Goal: Contribute content: Contribute content

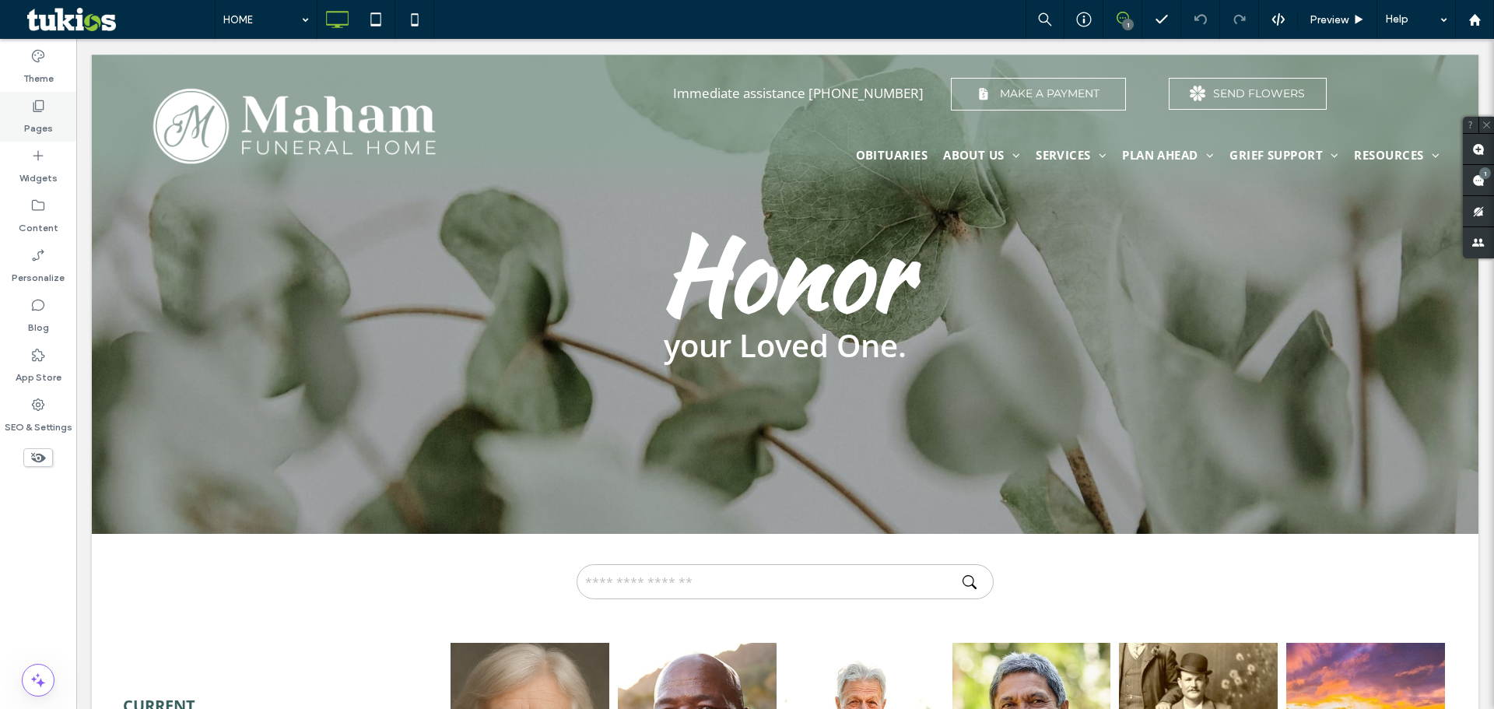
click at [38, 110] on use at bounding box center [38, 106] width 11 height 12
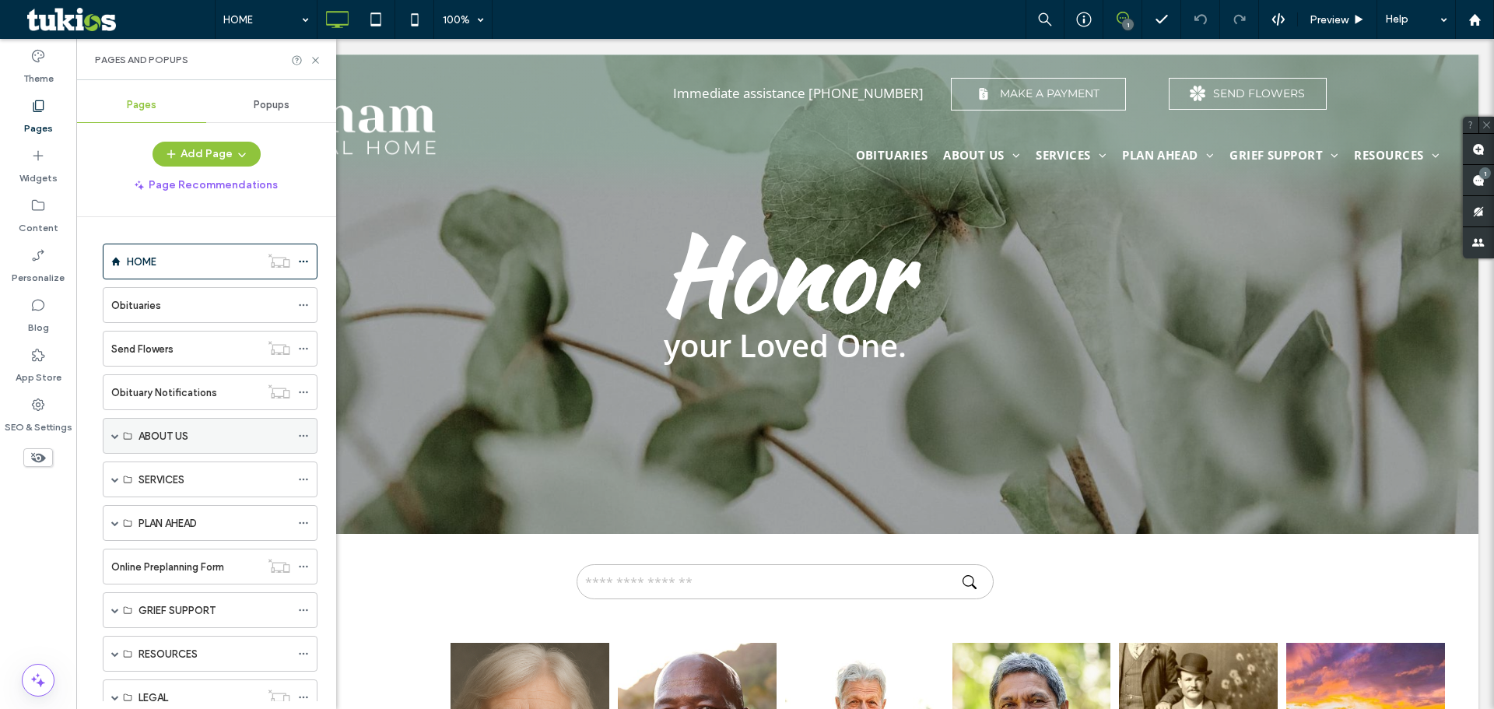
click at [117, 433] on span at bounding box center [115, 436] width 8 height 8
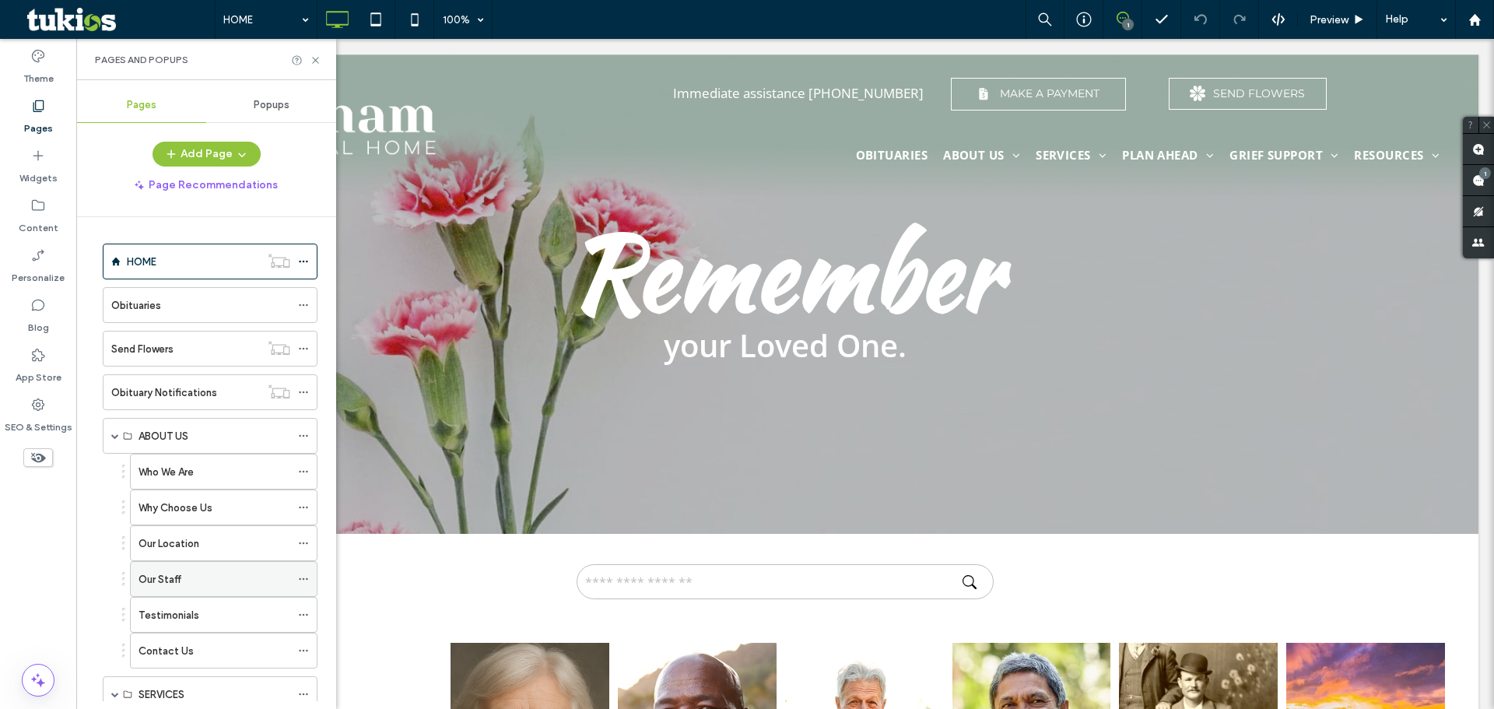
click at [181, 579] on label "Our Staff" at bounding box center [160, 579] width 43 height 27
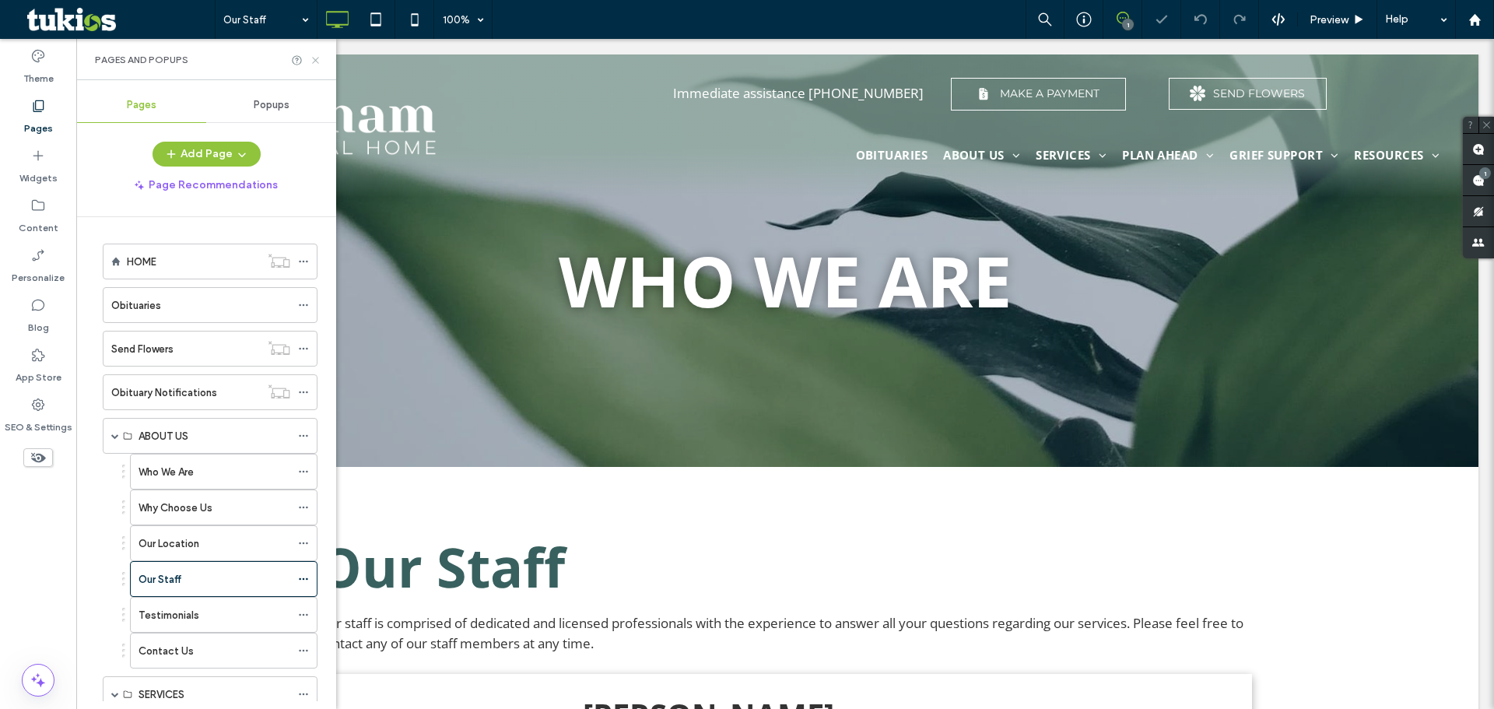
click at [311, 62] on icon at bounding box center [316, 60] width 12 height 12
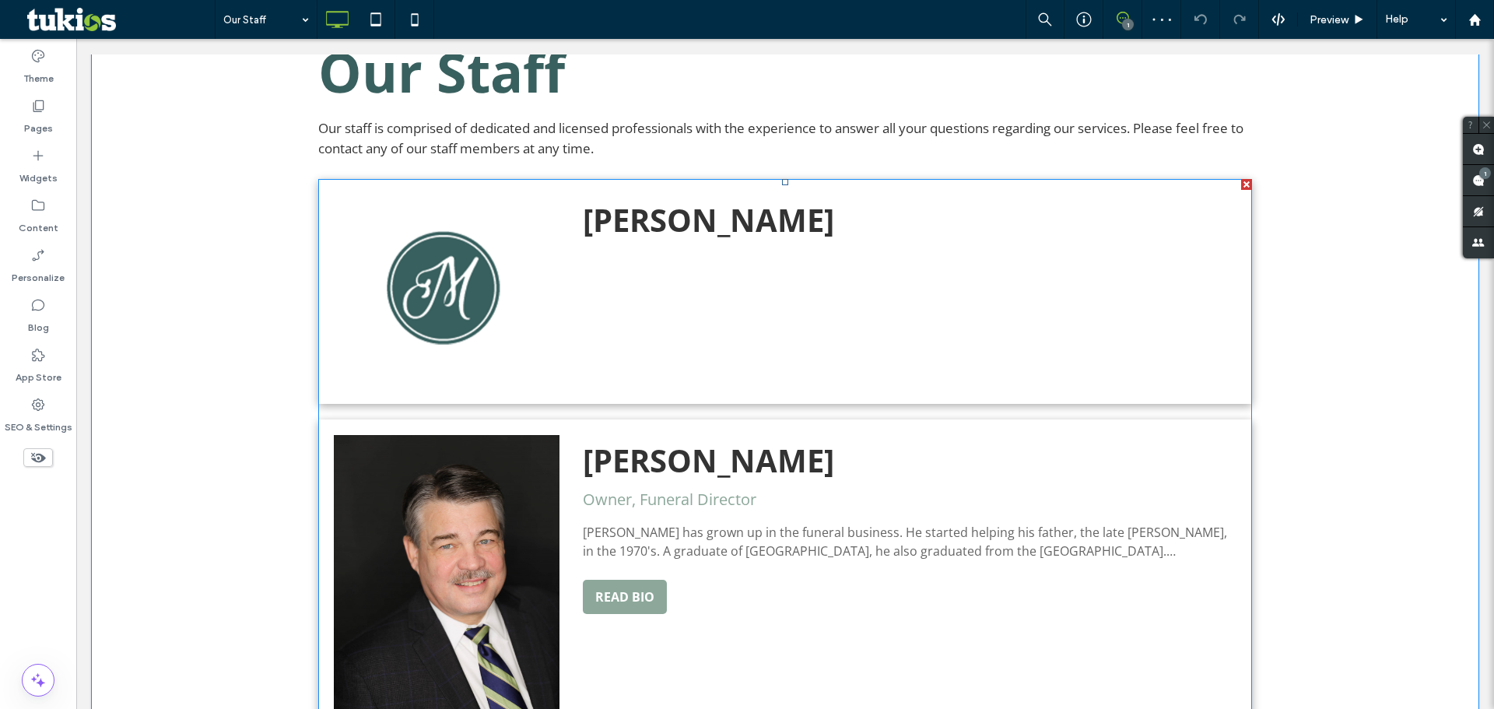
scroll to position [545, 0]
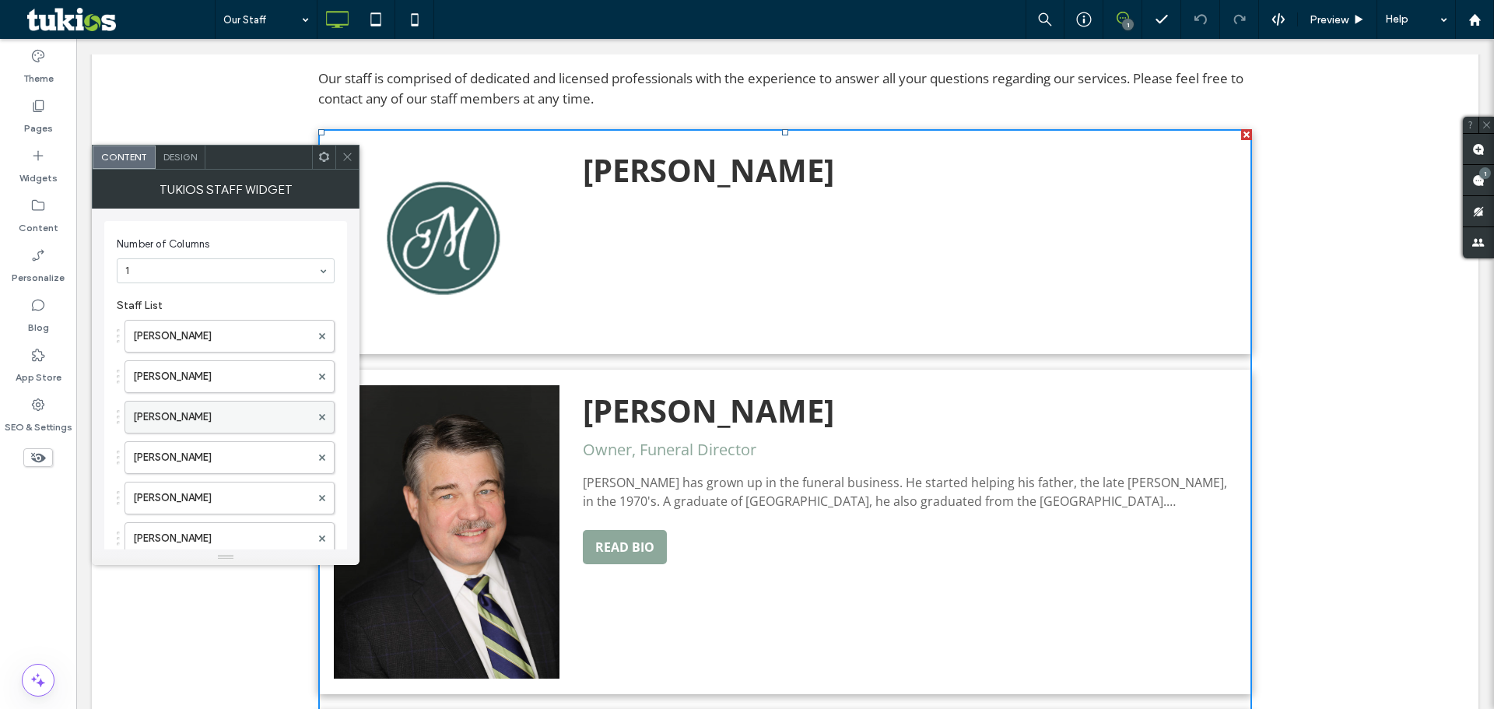
scroll to position [78, 0]
click at [321, 338] on use at bounding box center [322, 338] width 6 height 6
click at [321, 504] on span at bounding box center [322, 500] width 6 height 23
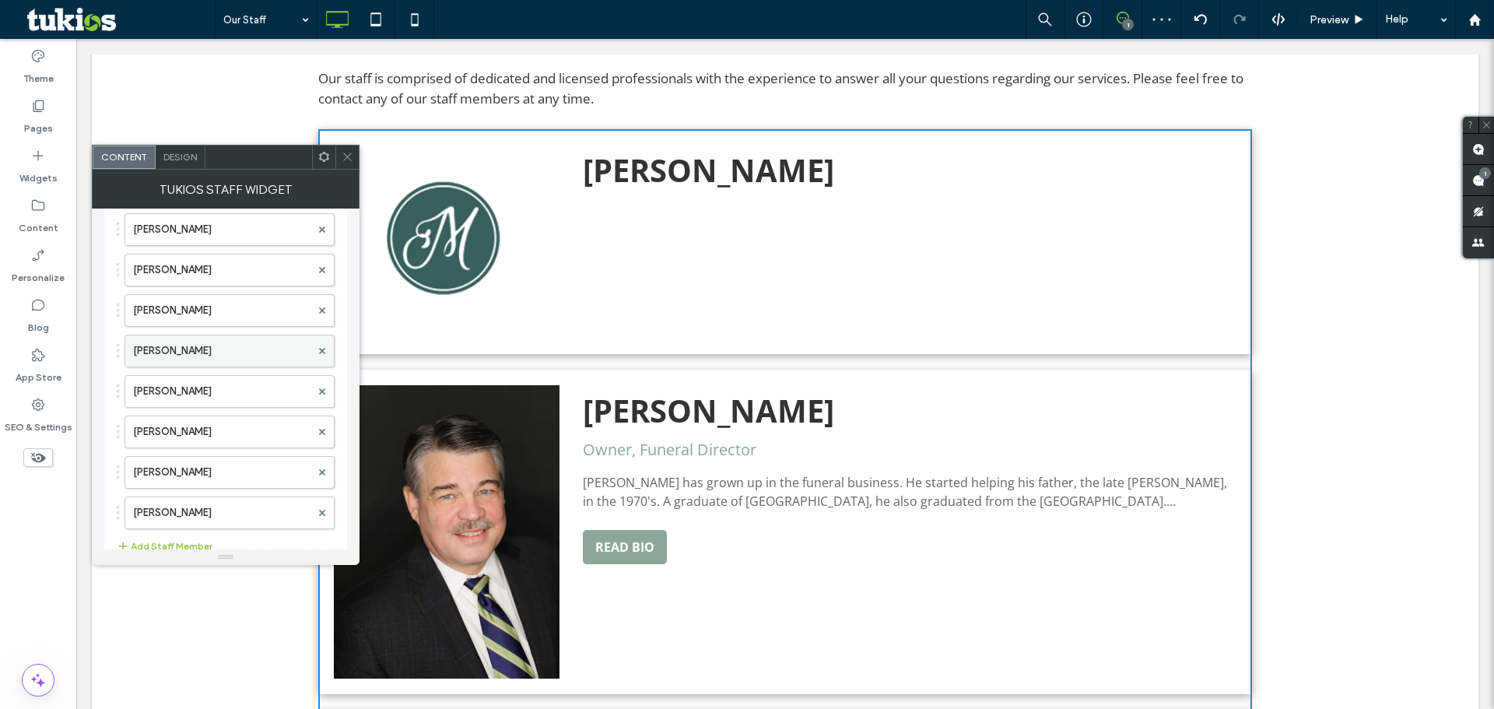
scroll to position [156, 0]
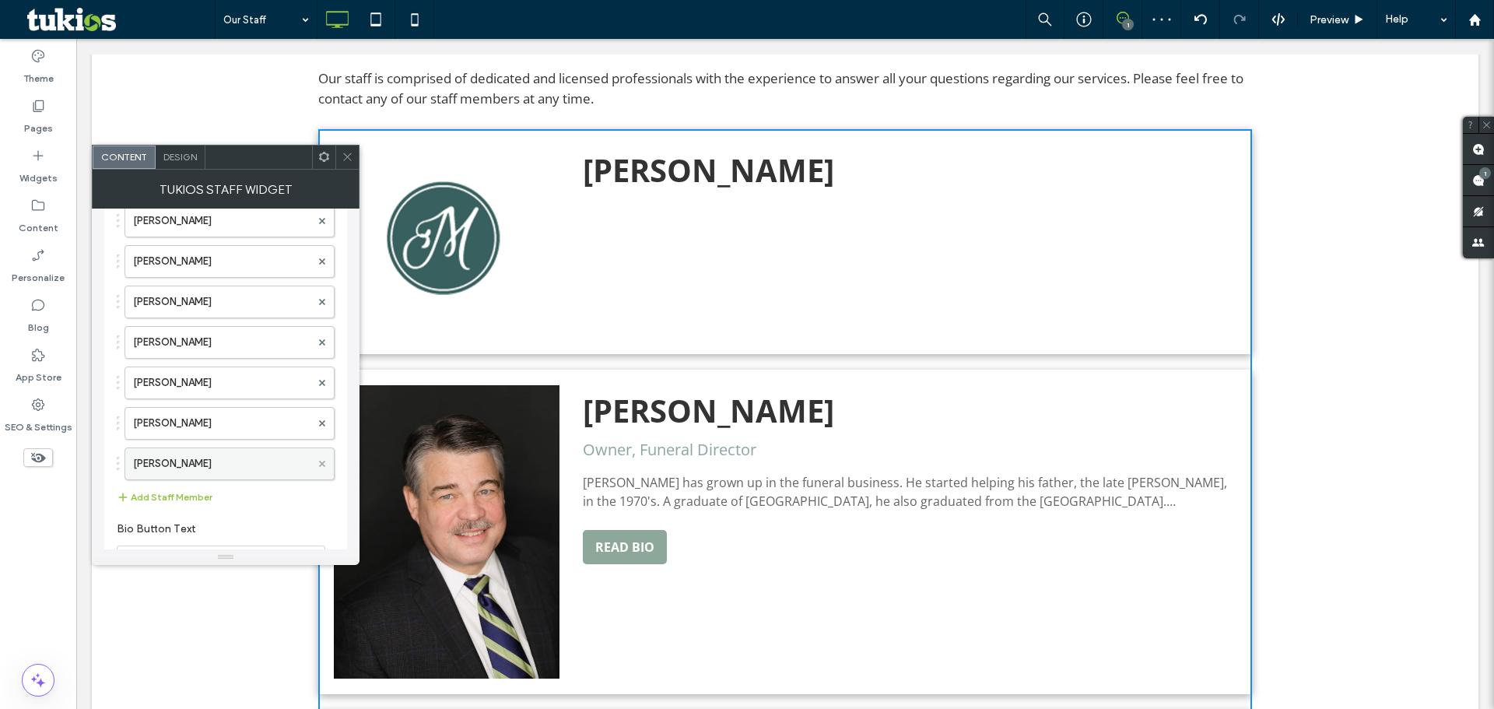
click at [323, 463] on use at bounding box center [322, 463] width 6 height 6
click at [146, 453] on button "Add Staff Member" at bounding box center [165, 456] width 96 height 19
click at [198, 458] on label "Staff Name" at bounding box center [221, 463] width 177 height 31
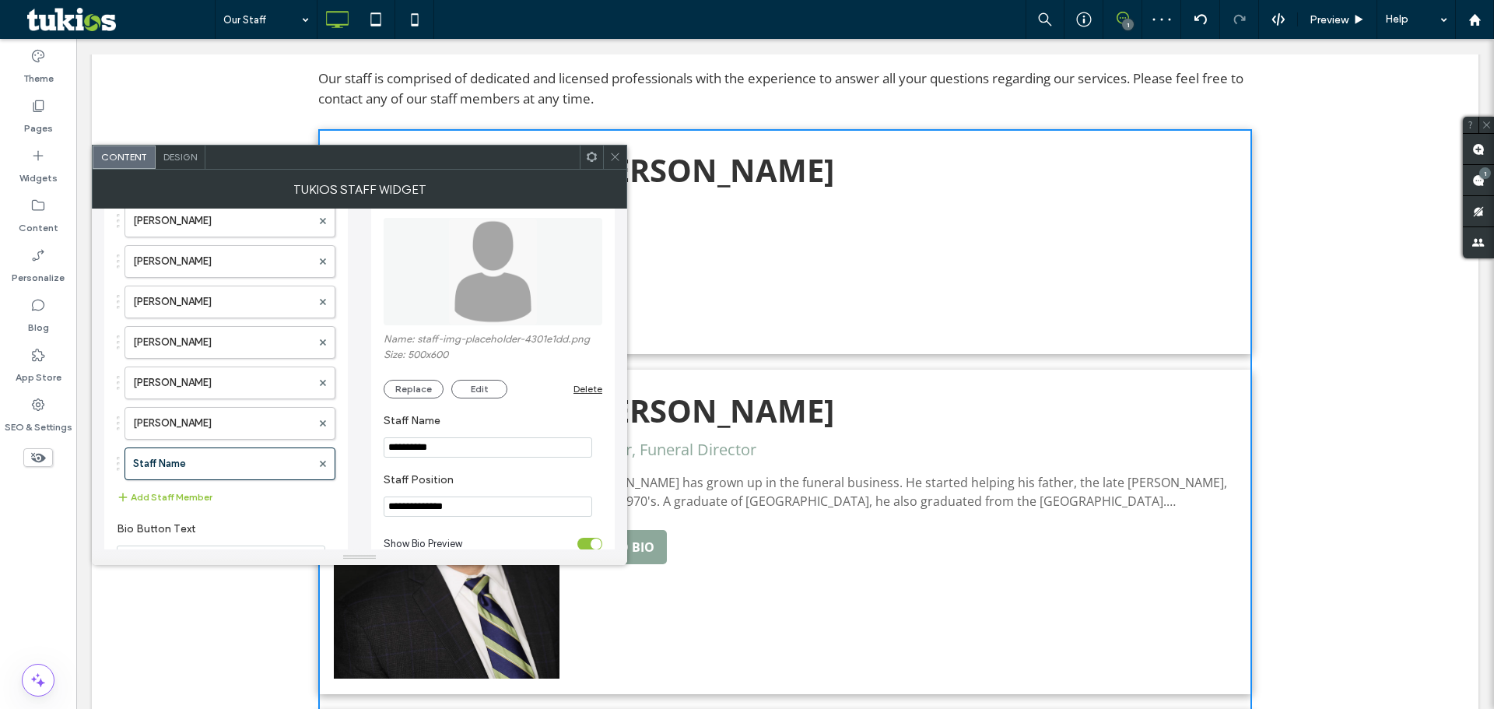
drag, startPoint x: 454, startPoint y: 445, endPoint x: 345, endPoint y: 444, distance: 108.9
click at [345, 444] on div "**********" at bounding box center [359, 417] width 510 height 728
type input "**********"
click at [608, 158] on div at bounding box center [614, 157] width 23 height 23
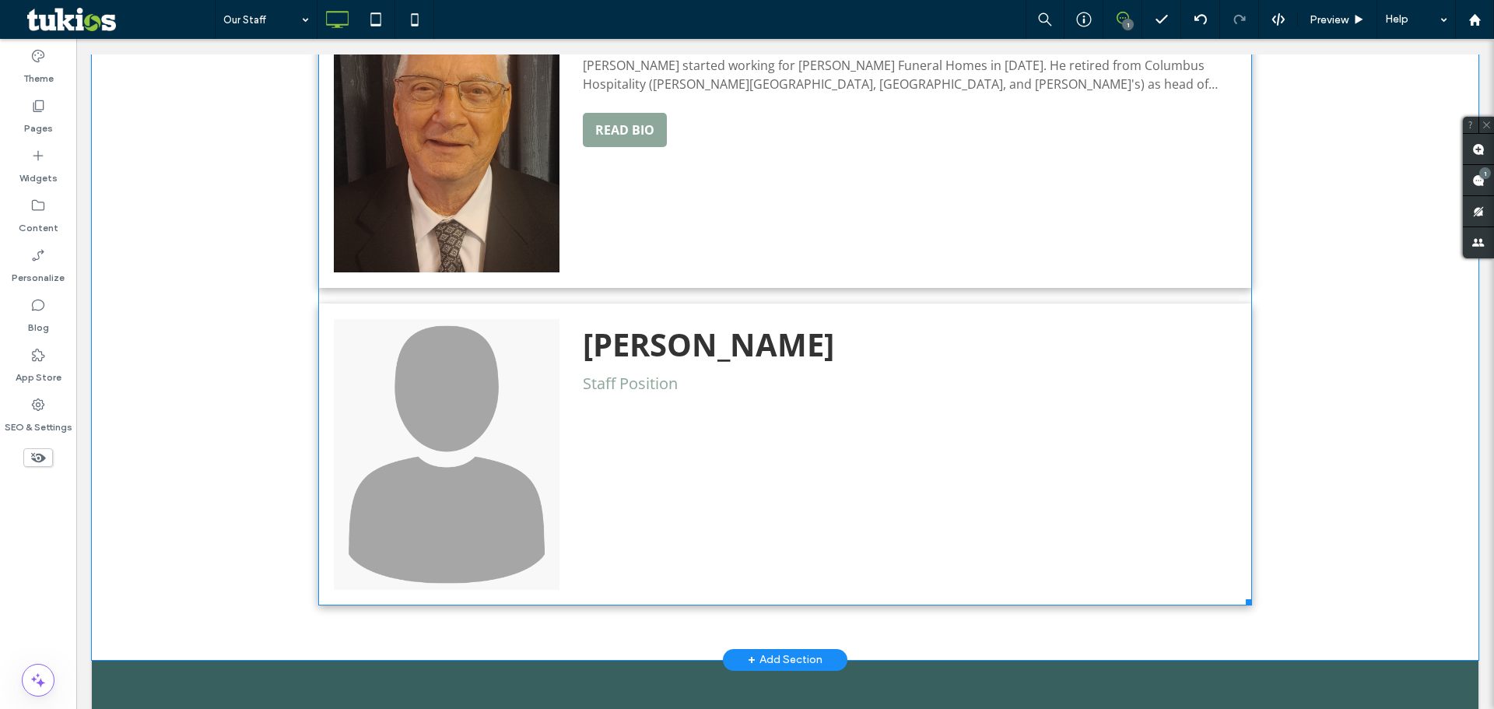
scroll to position [2568, 0]
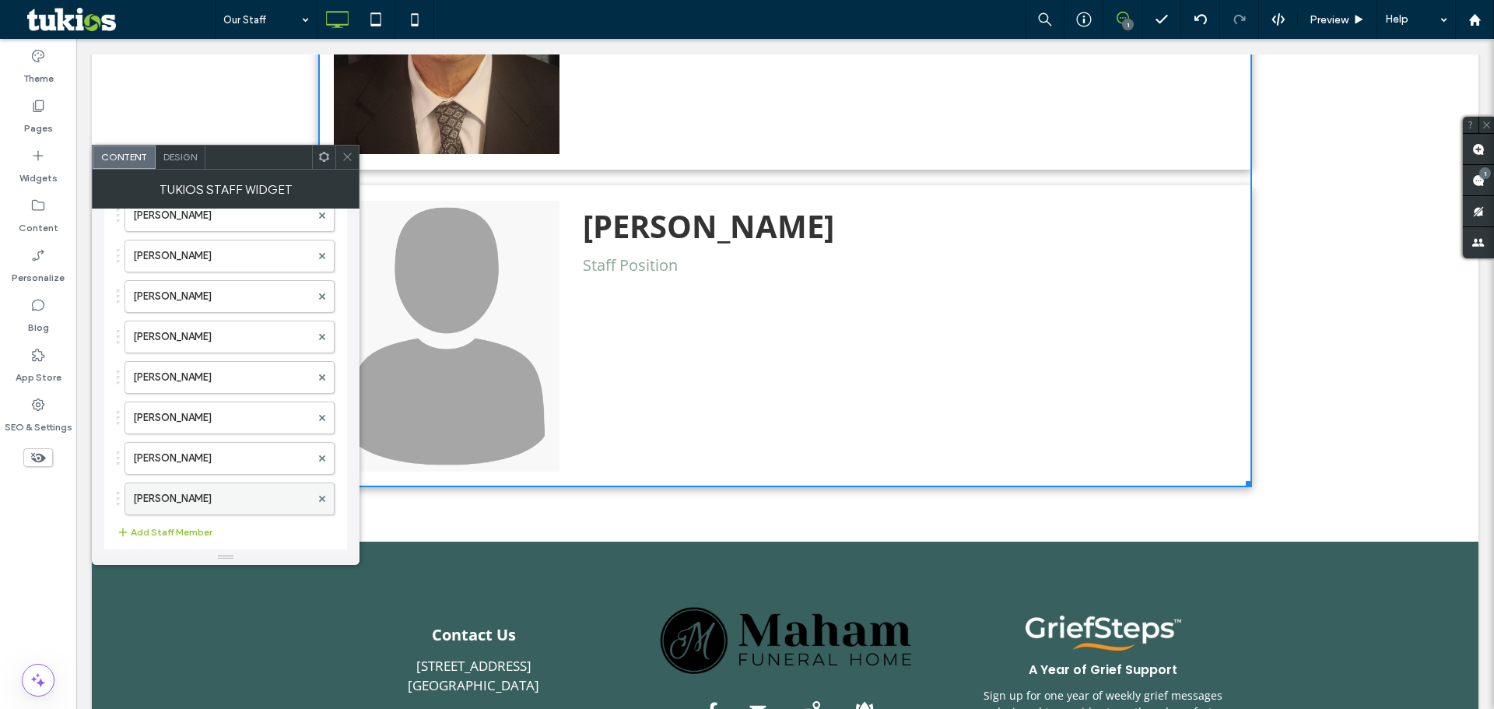
scroll to position [204, 0]
click at [196, 419] on label "[PERSON_NAME]" at bounding box center [221, 416] width 177 height 31
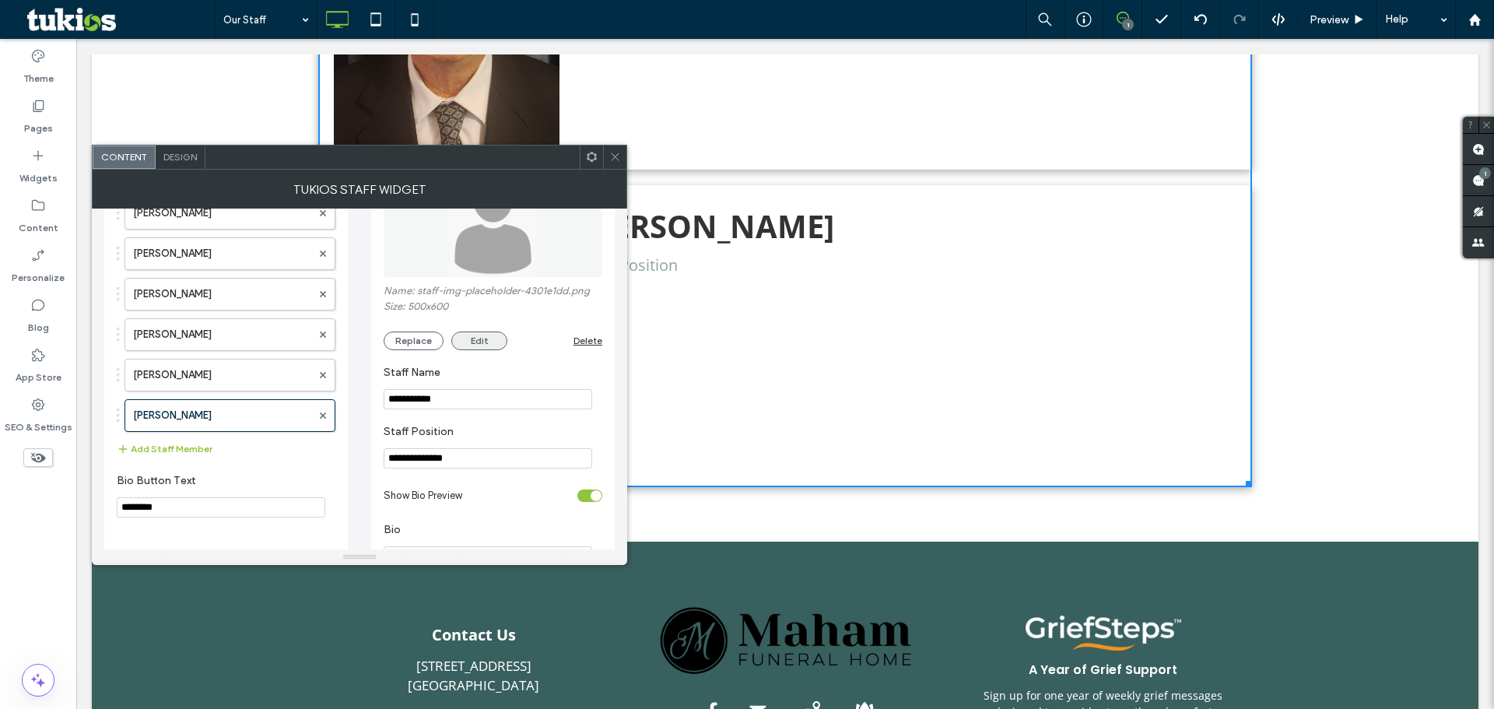
scroll to position [360, 0]
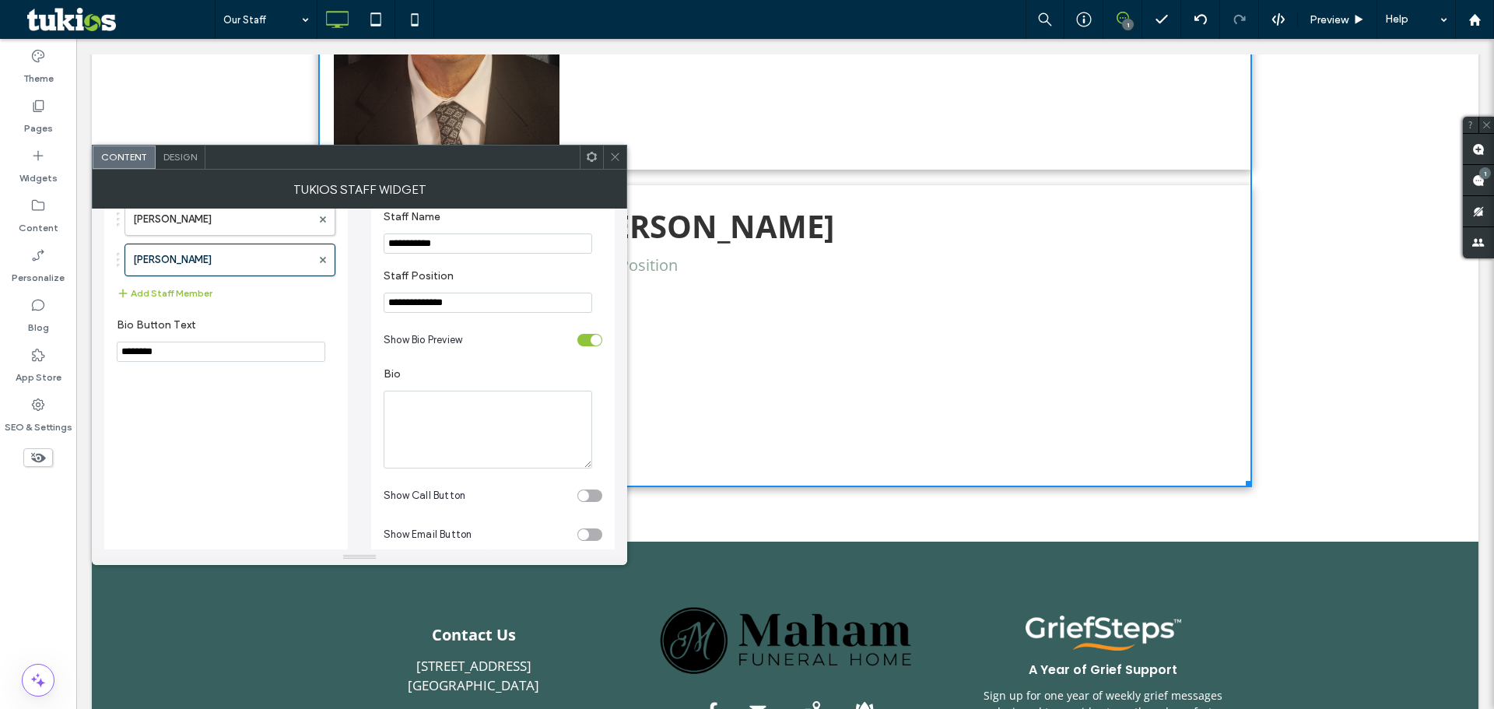
drag, startPoint x: 470, startPoint y: 309, endPoint x: 296, endPoint y: 299, distance: 174.6
click at [296, 299] on div "**********" at bounding box center [359, 213] width 510 height 728
click at [621, 160] on div at bounding box center [614, 157] width 23 height 23
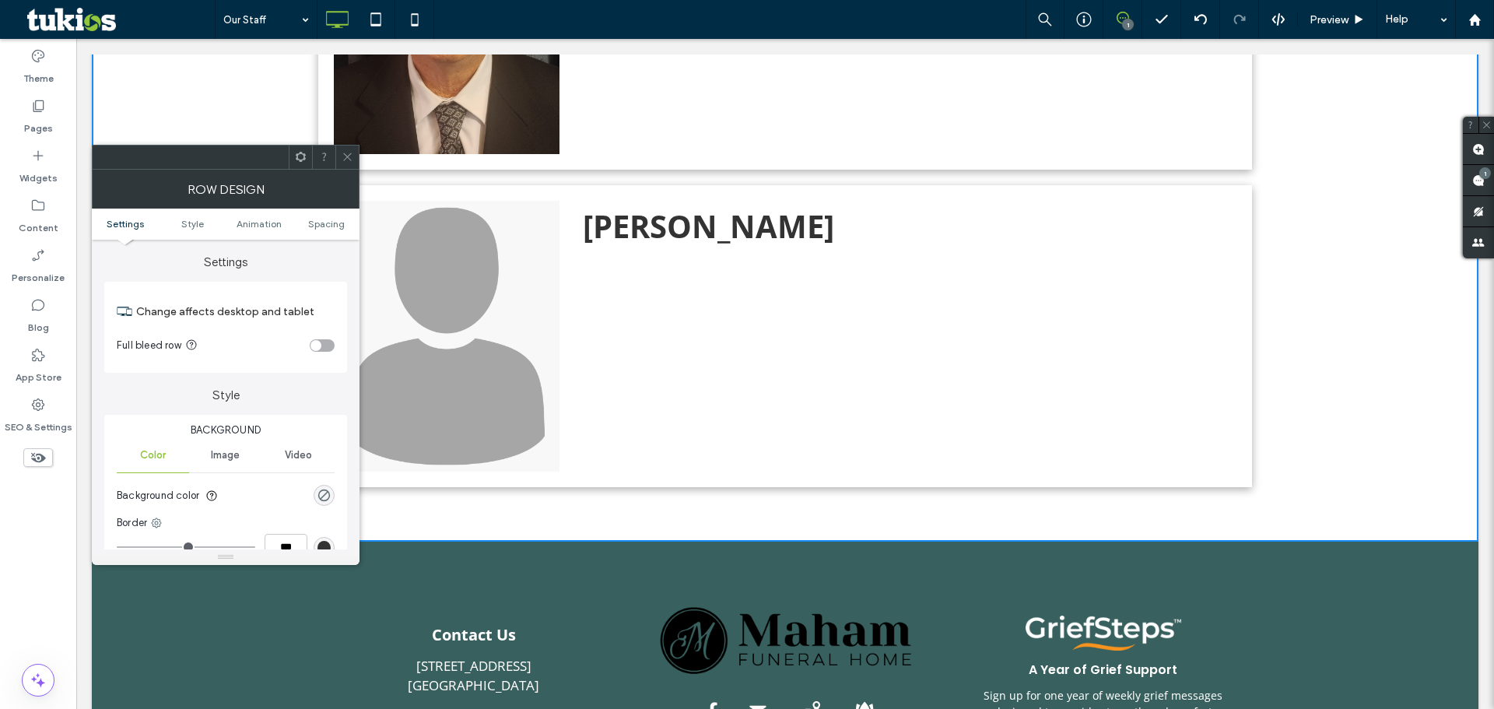
click at [344, 152] on icon at bounding box center [348, 157] width 12 height 12
